Goal: Transaction & Acquisition: Purchase product/service

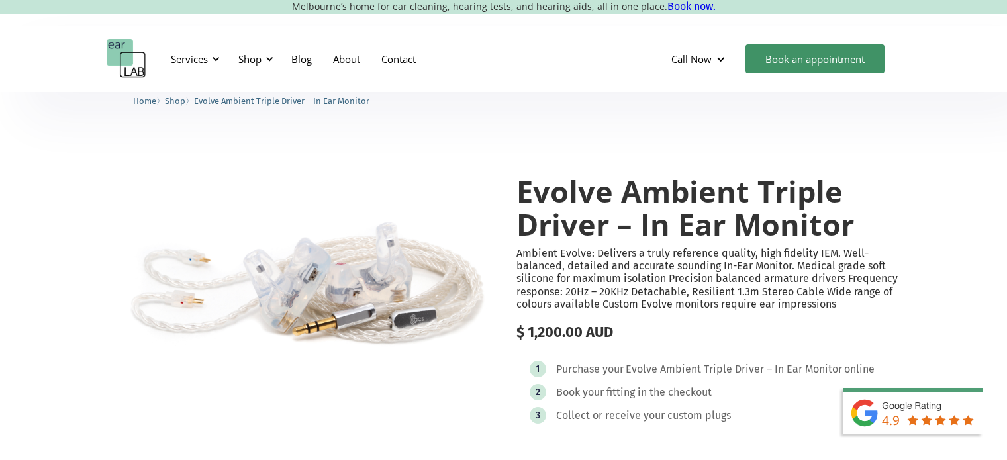
select select "**********"
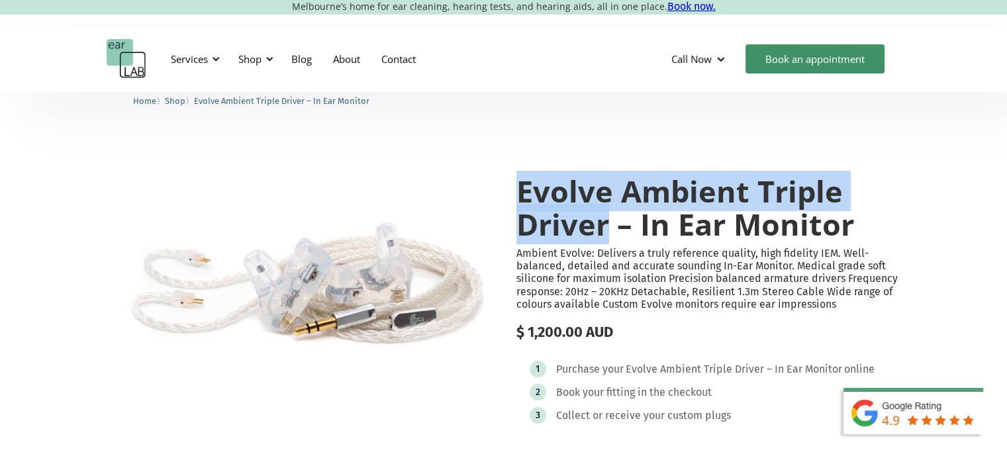
click at [344, 287] on img "open lightbox" at bounding box center [299, 276] width 385 height 256
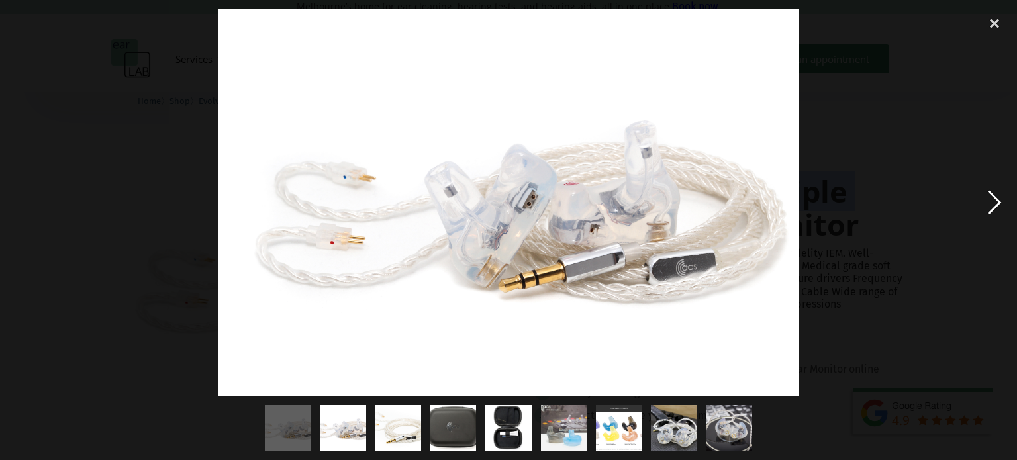
click at [993, 202] on div "next image" at bounding box center [994, 202] width 45 height 387
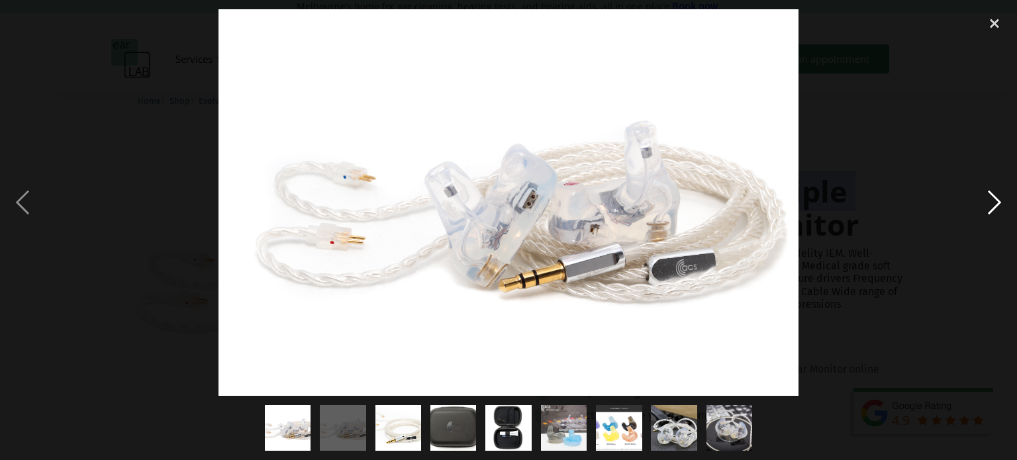
click at [993, 202] on div "next image" at bounding box center [994, 202] width 45 height 387
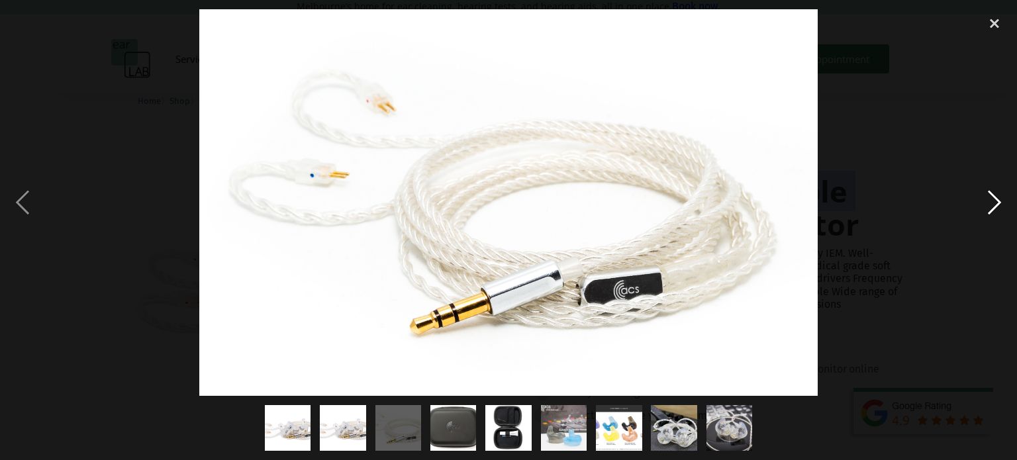
click at [993, 202] on div "next image" at bounding box center [994, 202] width 45 height 387
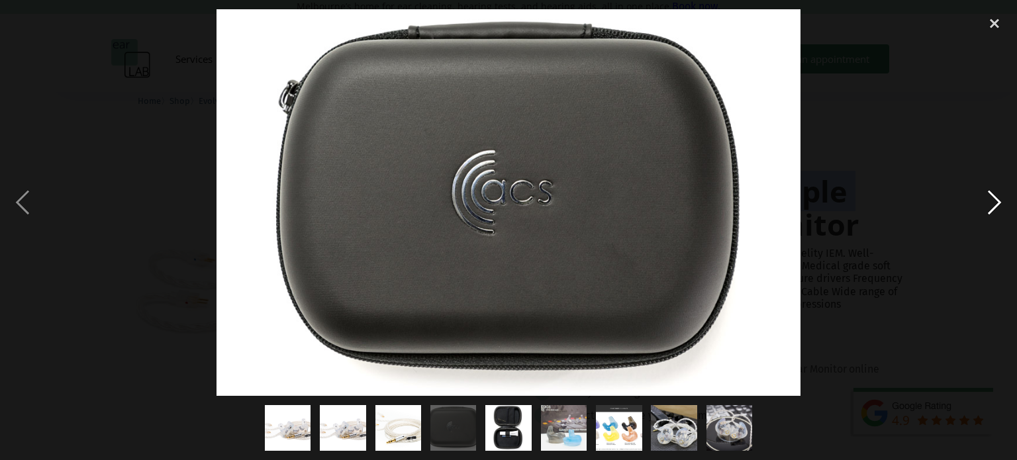
click at [993, 202] on div "next image" at bounding box center [994, 202] width 45 height 387
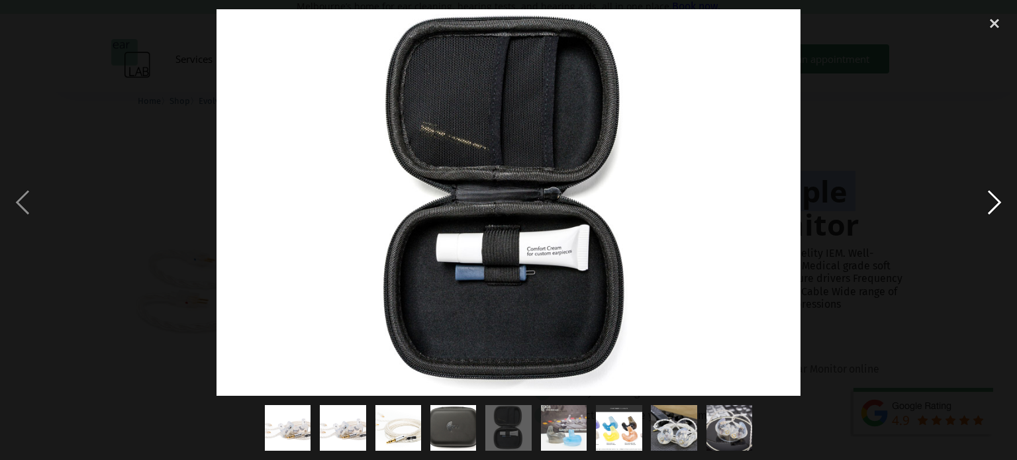
click at [993, 202] on div "next image" at bounding box center [994, 202] width 45 height 387
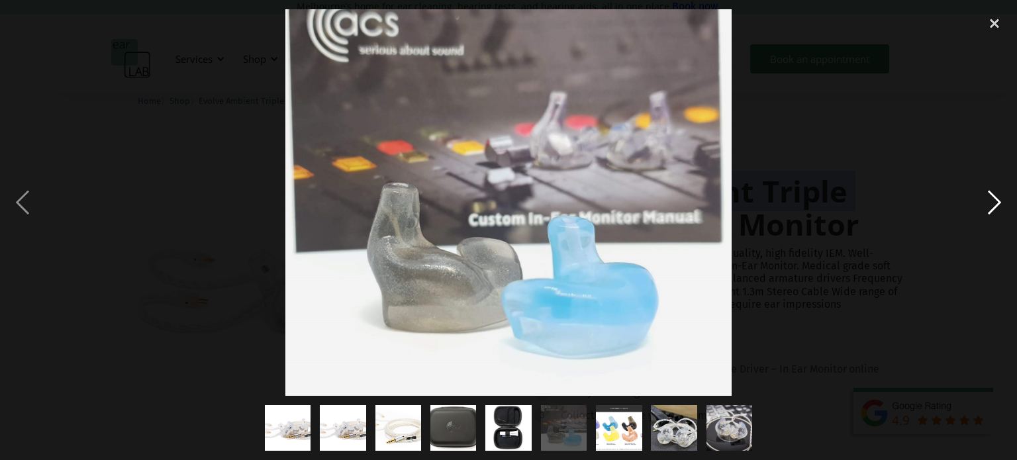
click at [993, 202] on div "next image" at bounding box center [994, 202] width 45 height 387
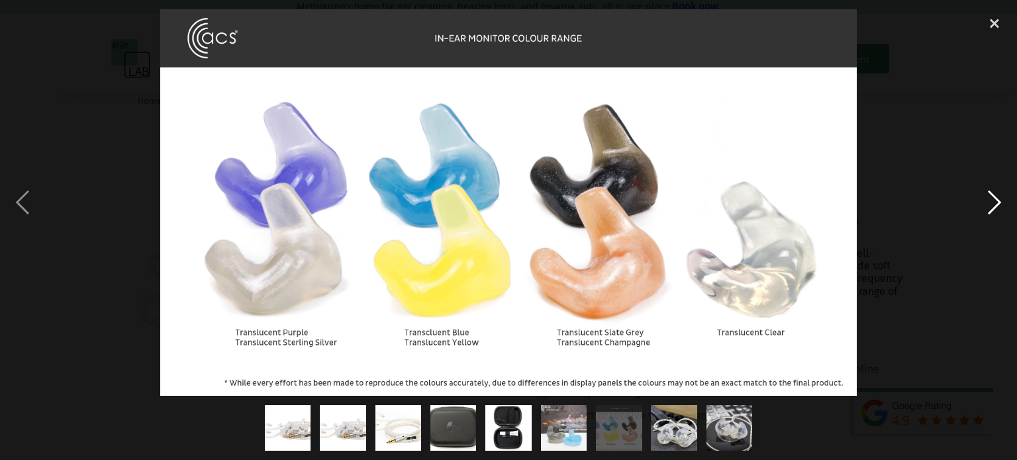
click at [993, 202] on div "next image" at bounding box center [994, 202] width 45 height 387
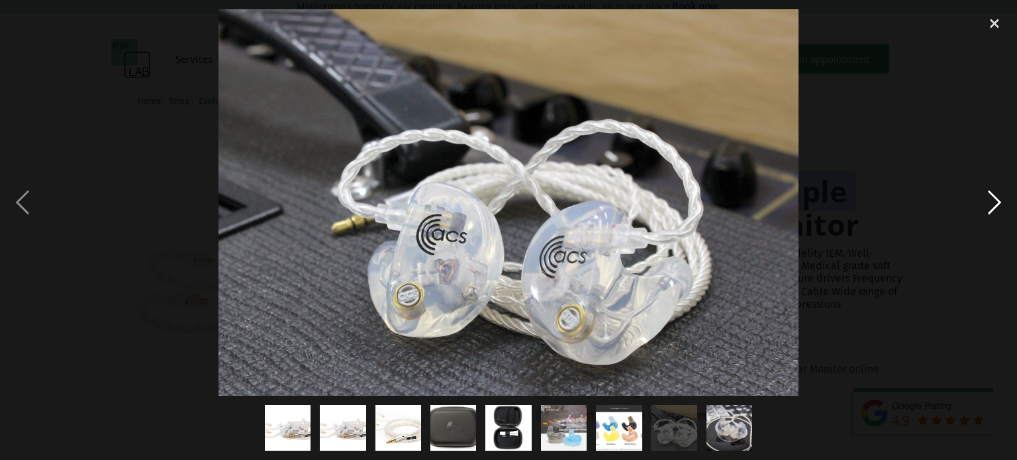
click at [993, 202] on div "next image" at bounding box center [994, 202] width 45 height 387
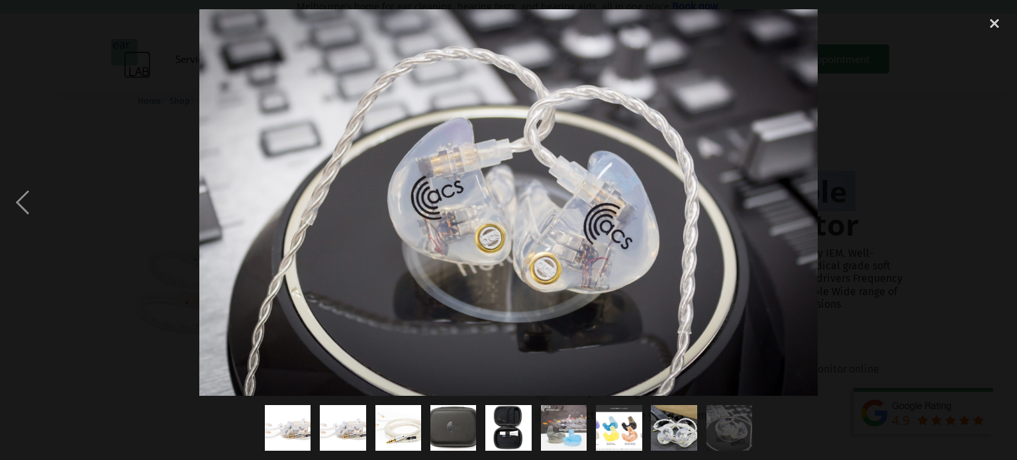
click at [993, 202] on div "next image" at bounding box center [994, 202] width 45 height 387
click at [992, 25] on div "close lightbox" at bounding box center [994, 23] width 45 height 29
